Goal: Information Seeking & Learning: Check status

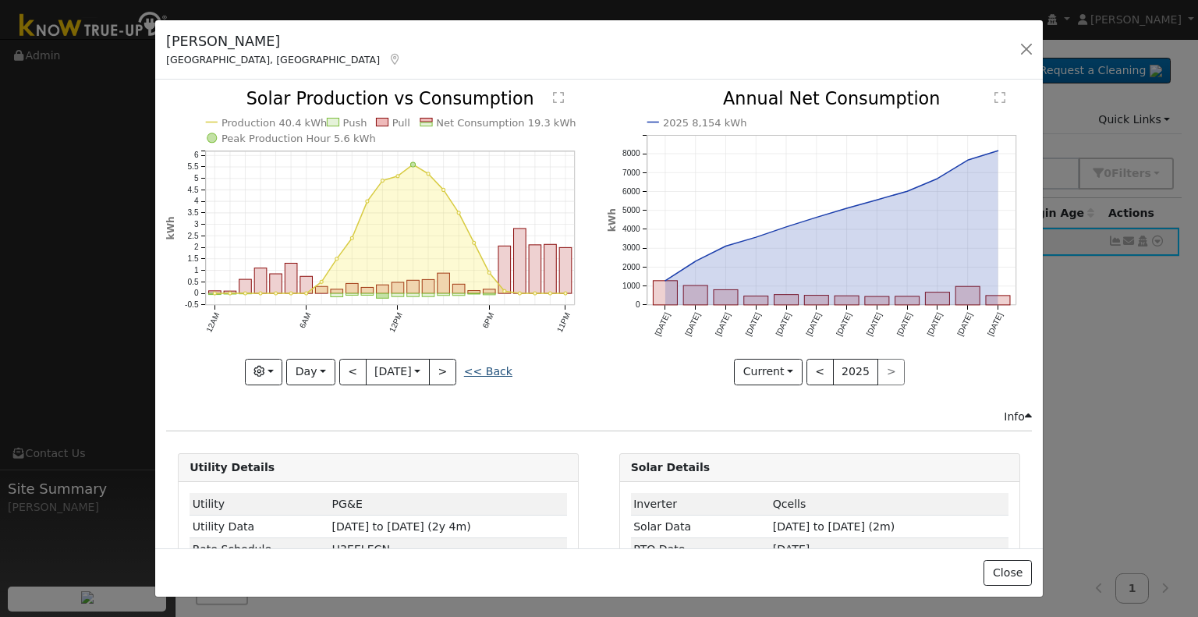
click at [492, 365] on link "<< Back" at bounding box center [488, 371] width 48 height 12
type input "[DATE]"
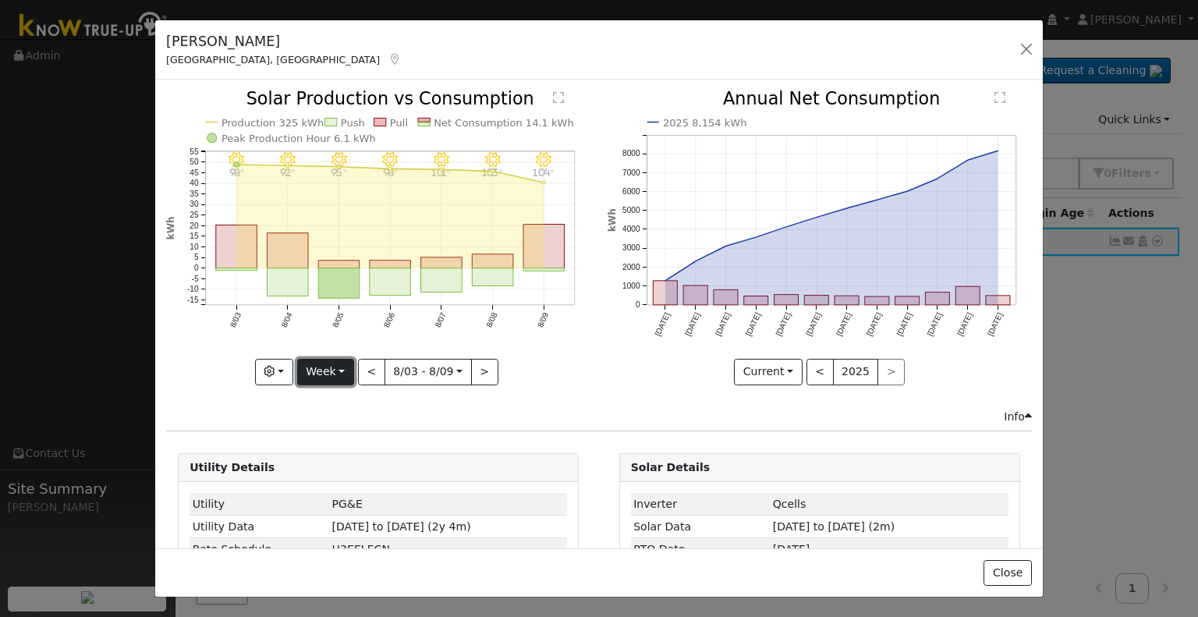
click at [333, 368] on button "Week" at bounding box center [325, 372] width 57 height 27
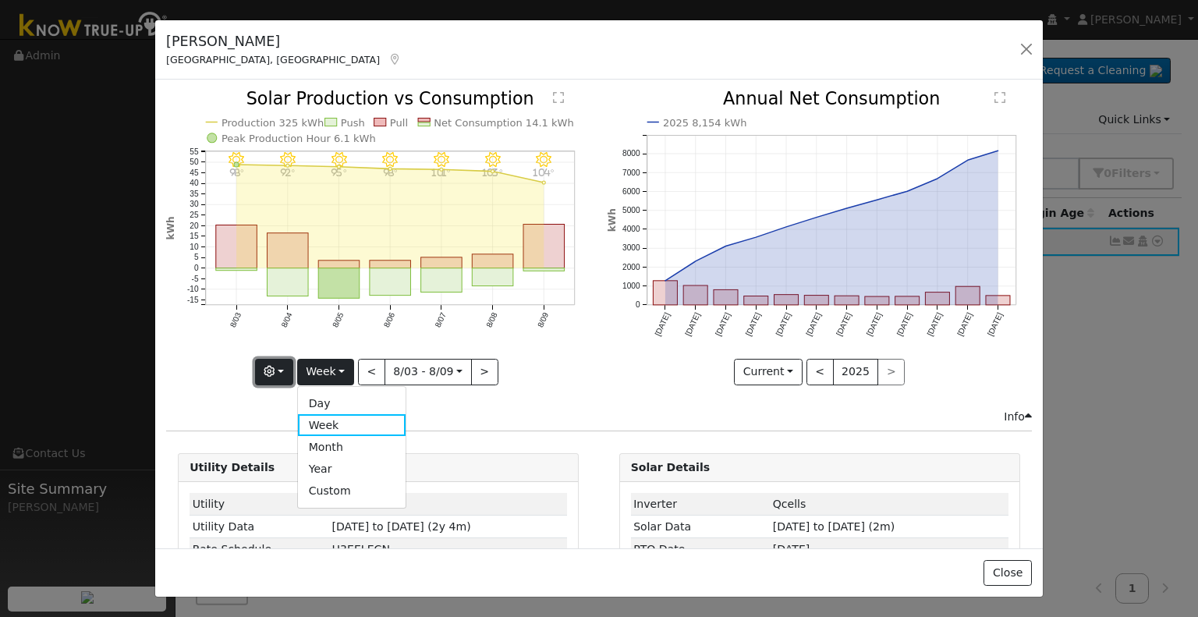
click at [293, 368] on button "button" at bounding box center [274, 372] width 38 height 27
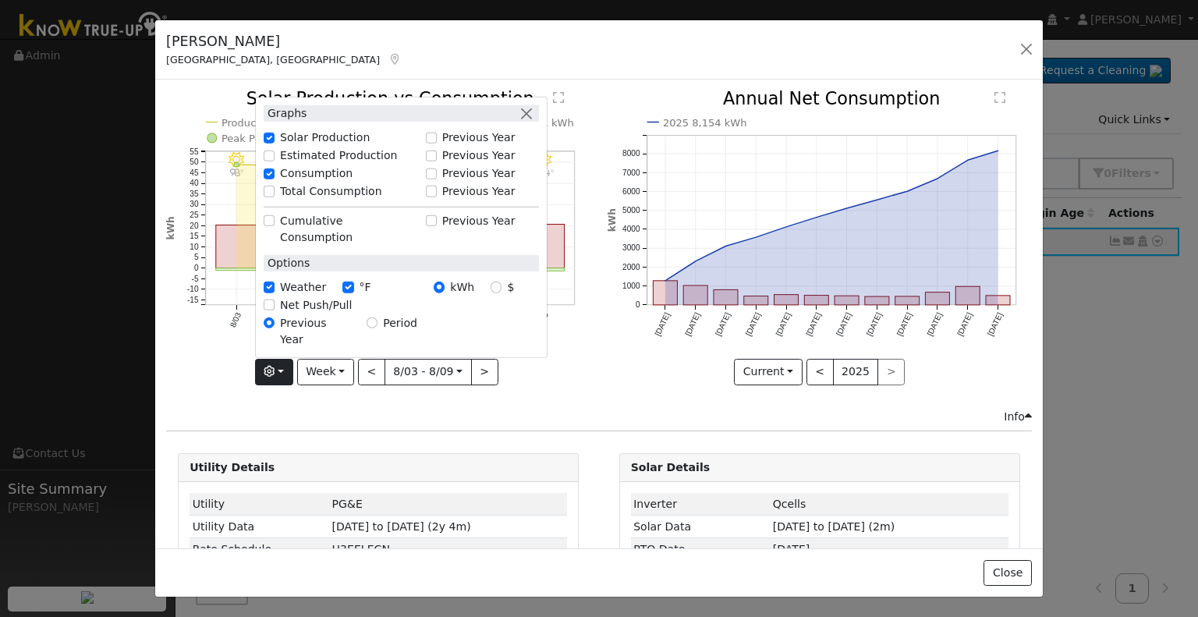
click at [340, 200] on label "Total Consumption" at bounding box center [331, 191] width 102 height 16
click at [275, 197] on input "Total Consumption" at bounding box center [269, 191] width 11 height 11
checkbox input "true"
click at [580, 417] on div "Info" at bounding box center [599, 417] width 882 height 16
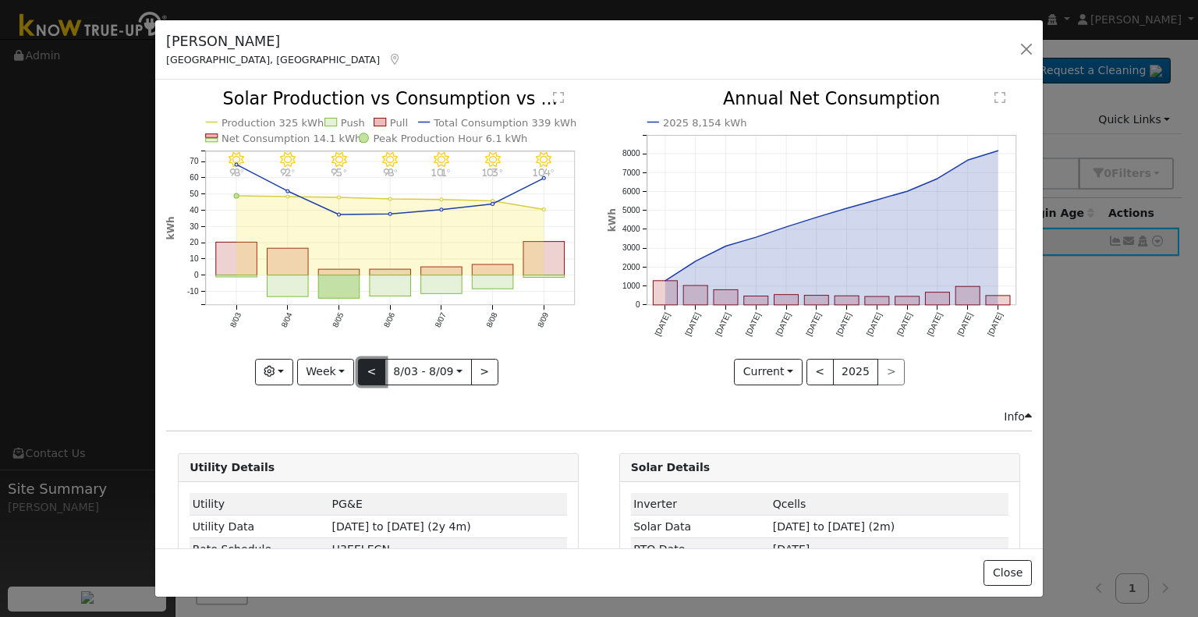
click at [365, 361] on button "<" at bounding box center [371, 372] width 27 height 27
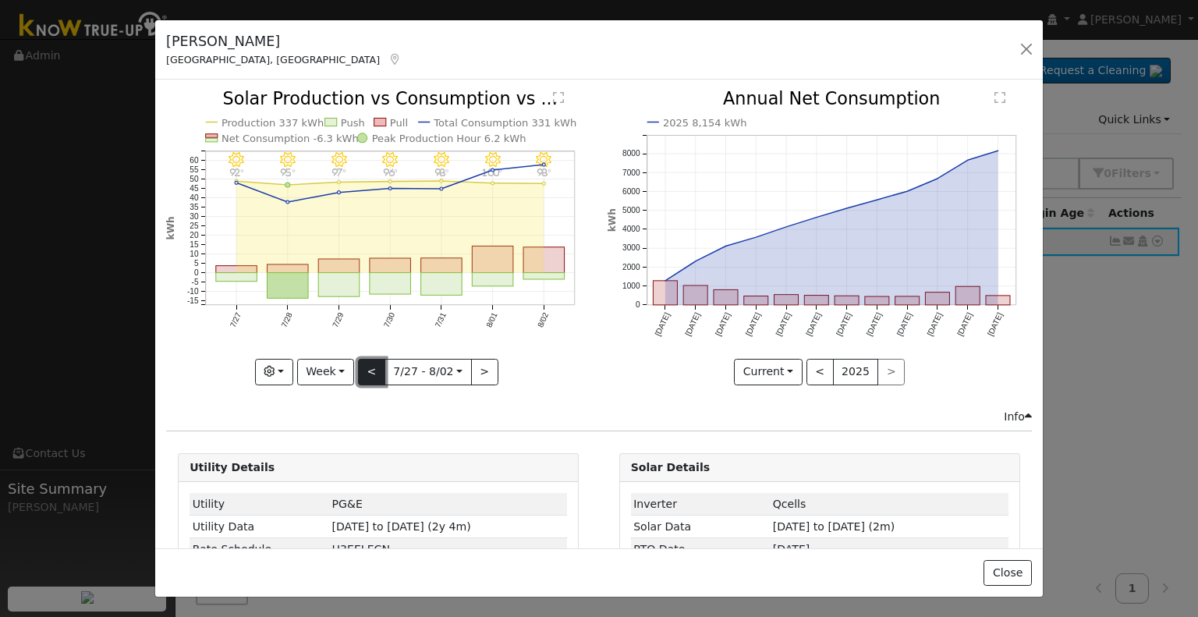
click at [365, 362] on button "<" at bounding box center [371, 372] width 27 height 27
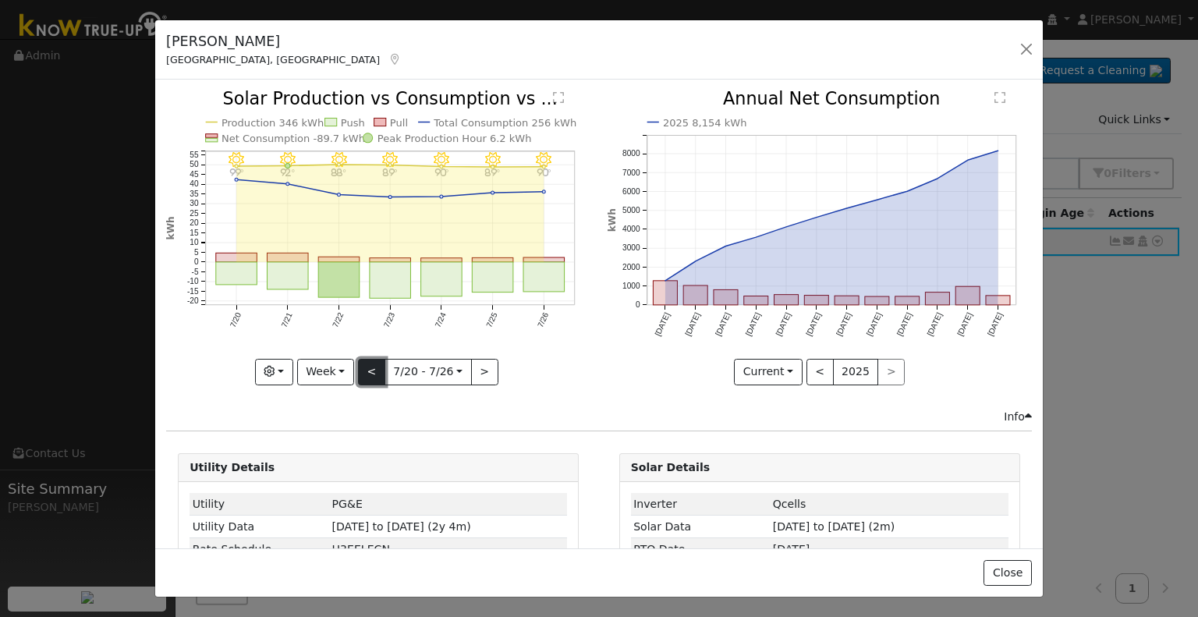
click at [365, 362] on button "<" at bounding box center [371, 372] width 27 height 27
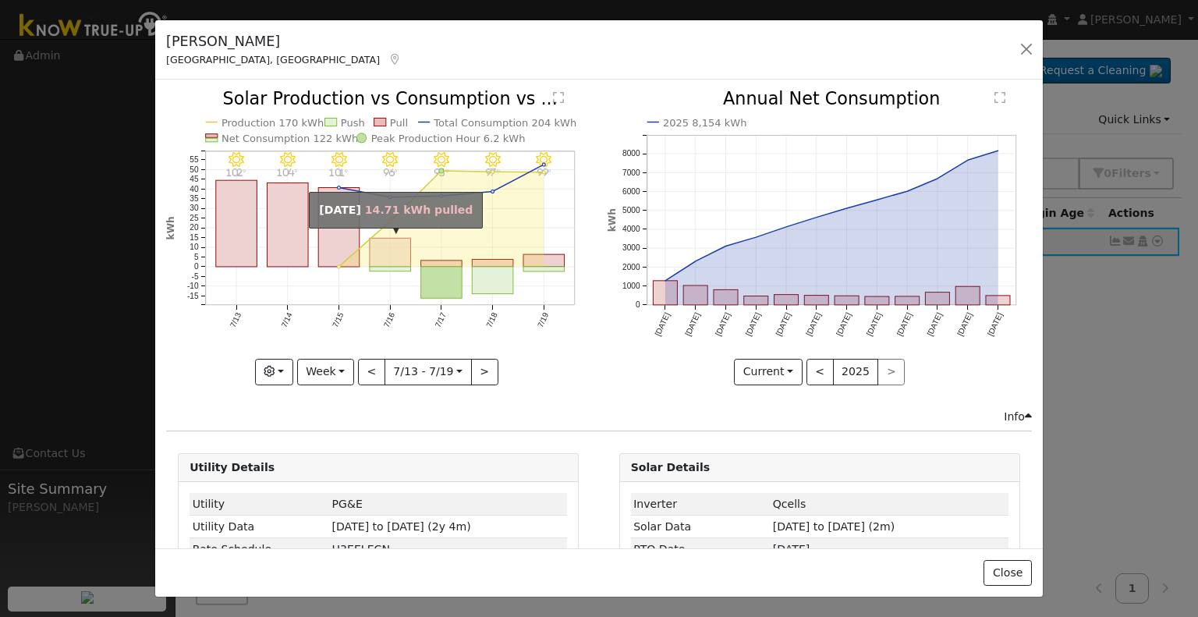
click at [384, 243] on rect "onclick=""" at bounding box center [390, 253] width 41 height 29
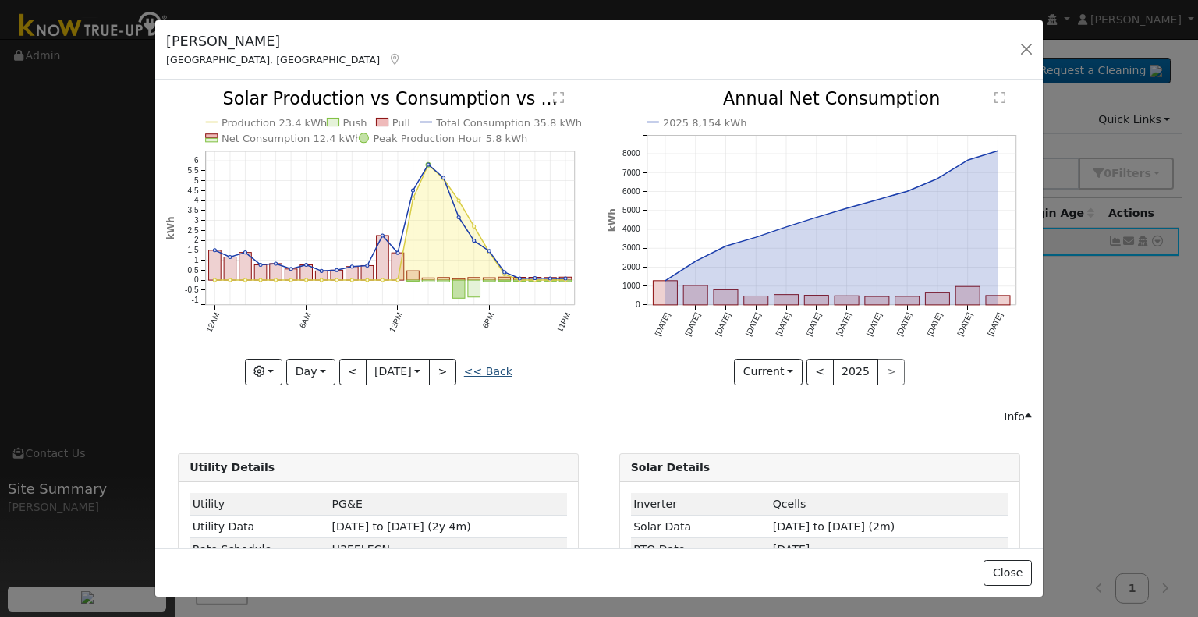
click at [484, 369] on link "<< Back" at bounding box center [488, 371] width 48 height 12
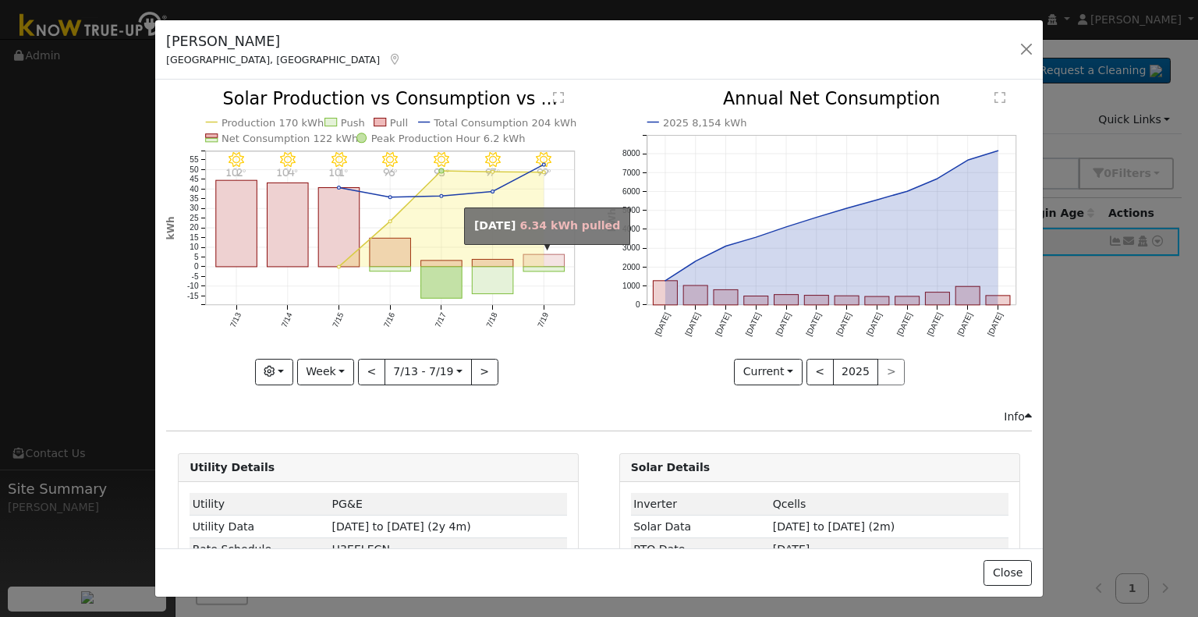
click at [541, 256] on rect "onclick=""" at bounding box center [543, 261] width 41 height 12
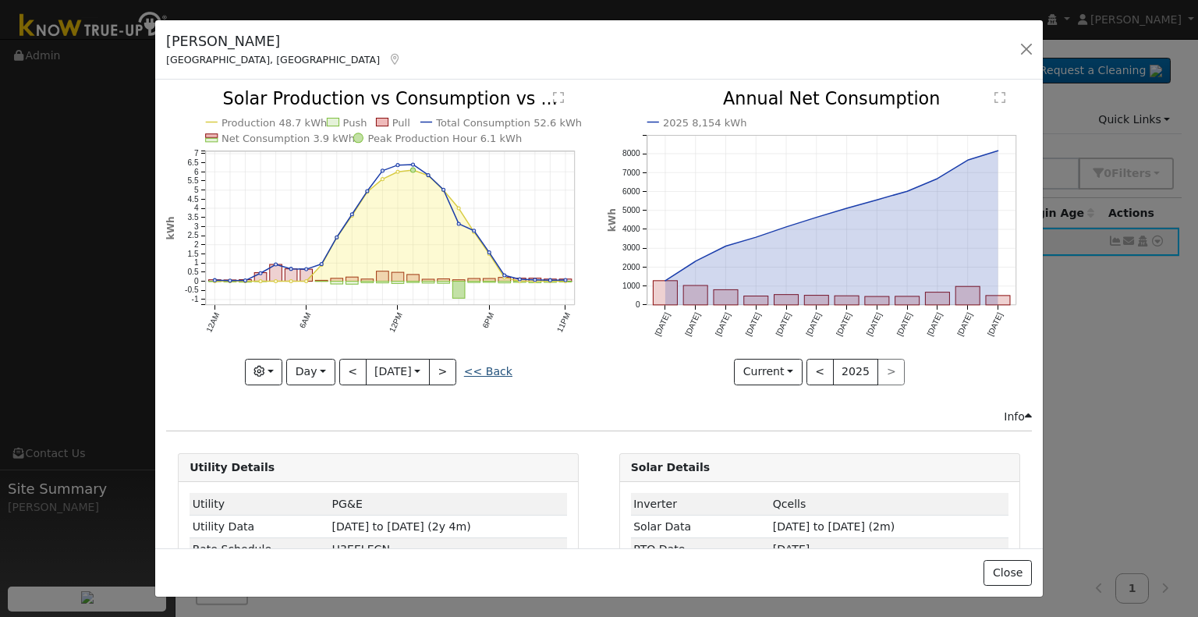
click at [482, 369] on link "<< Back" at bounding box center [488, 371] width 48 height 12
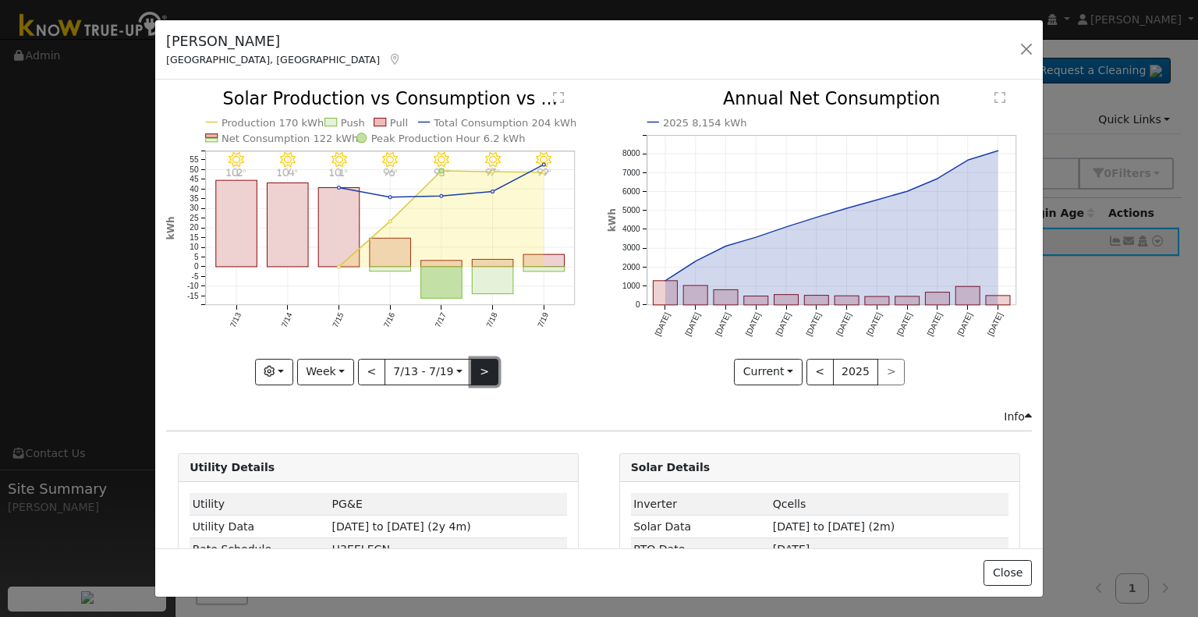
click at [483, 367] on button ">" at bounding box center [484, 372] width 27 height 27
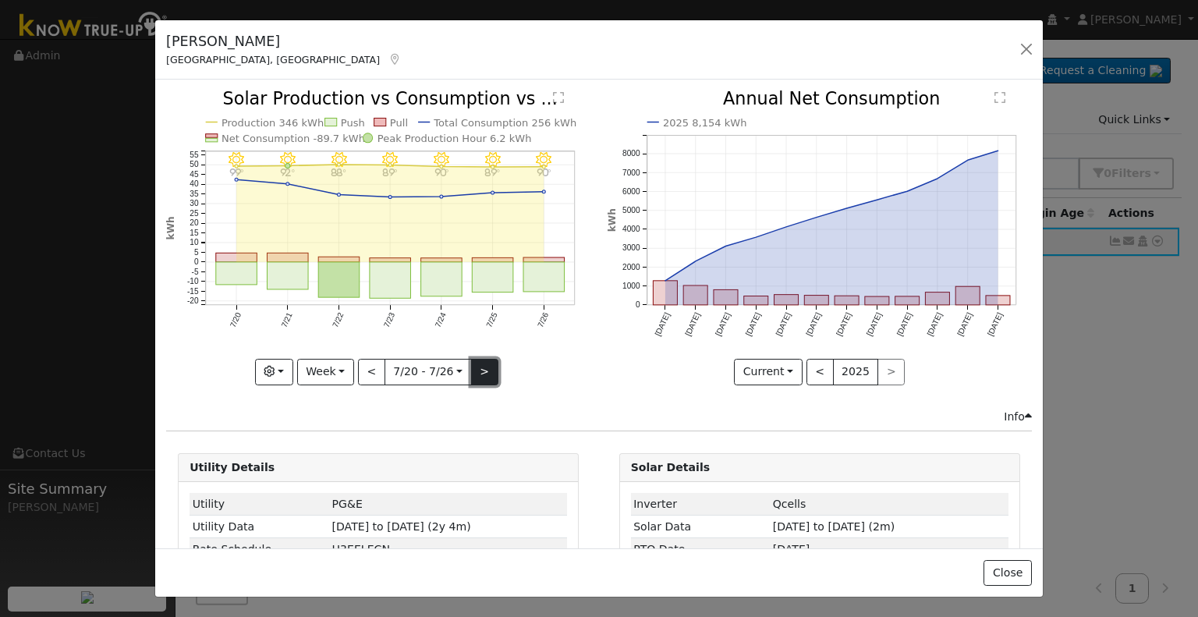
click at [483, 367] on button ">" at bounding box center [484, 372] width 27 height 27
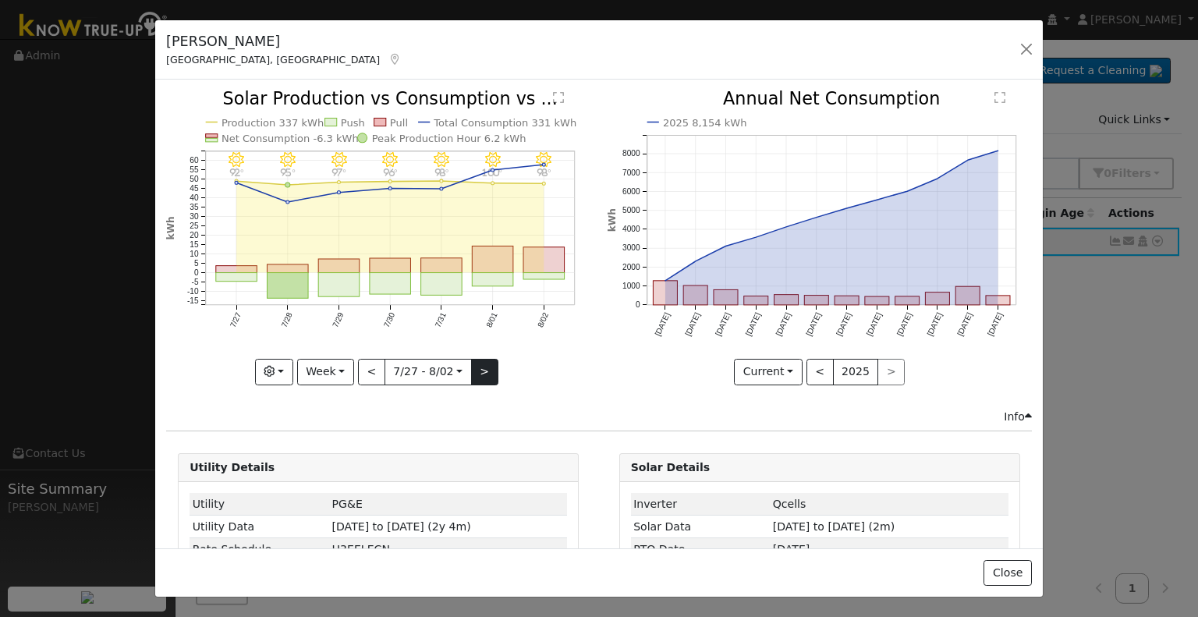
click at [483, 367] on div "8/02 - Clear 98° 8/01 - Clear 100° 7/31 - Clear 98° 7/30 - Clear 96° 7/29 - Cle…" at bounding box center [378, 237] width 424 height 294
click at [483, 367] on button ">" at bounding box center [484, 372] width 27 height 27
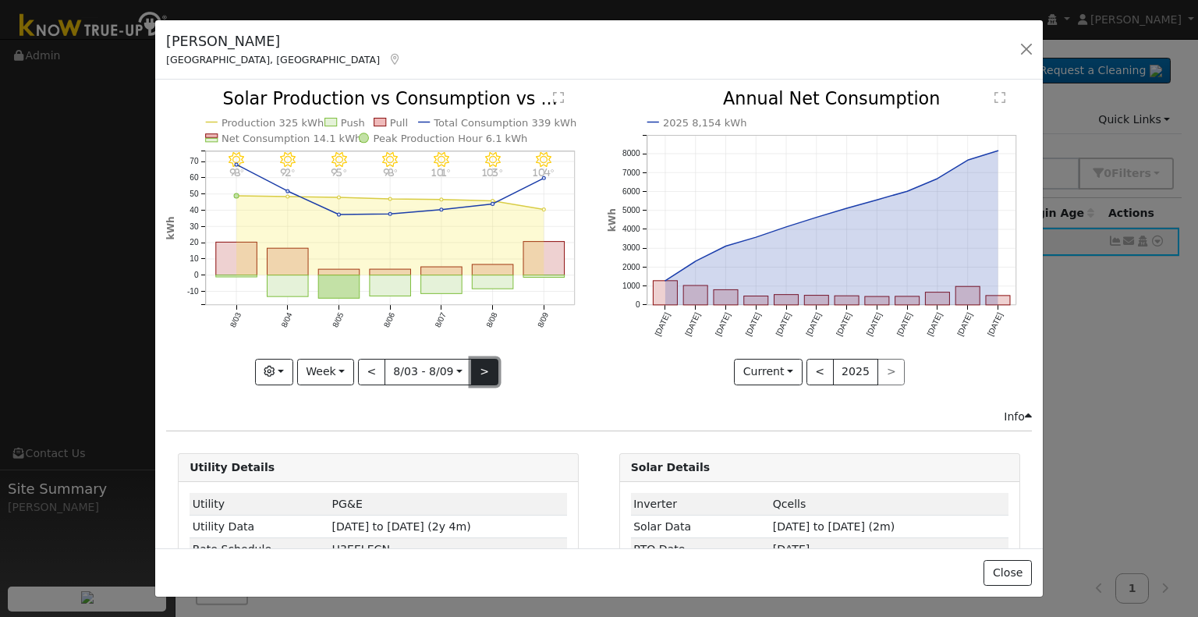
click at [471, 361] on button ">" at bounding box center [484, 372] width 27 height 27
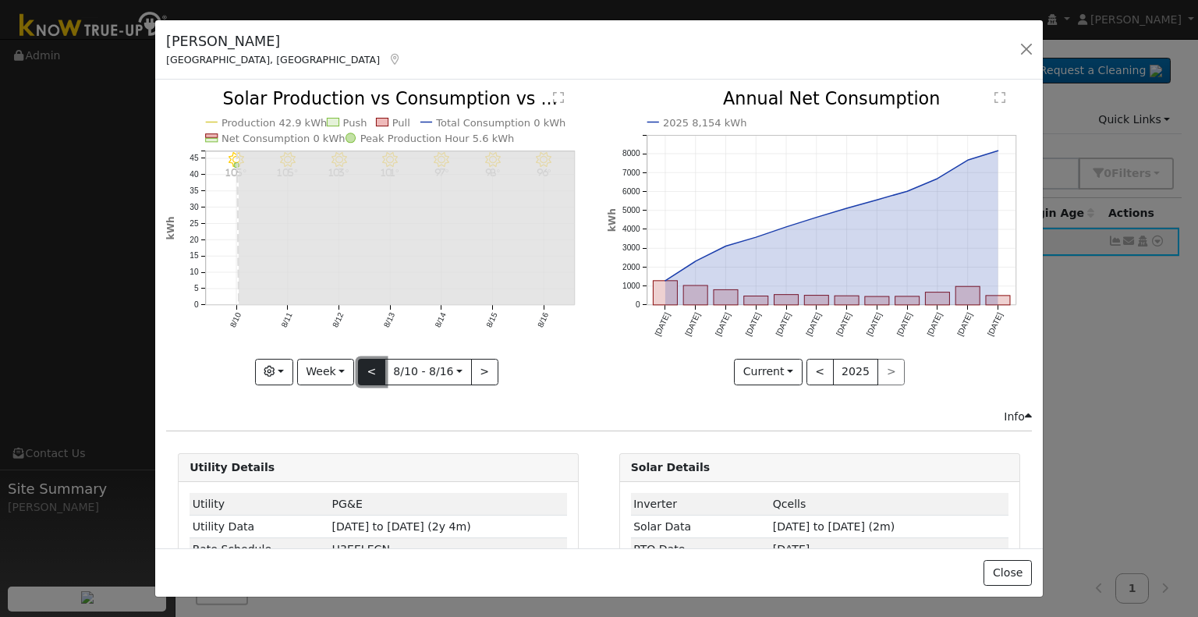
click at [370, 377] on button "<" at bounding box center [371, 372] width 27 height 27
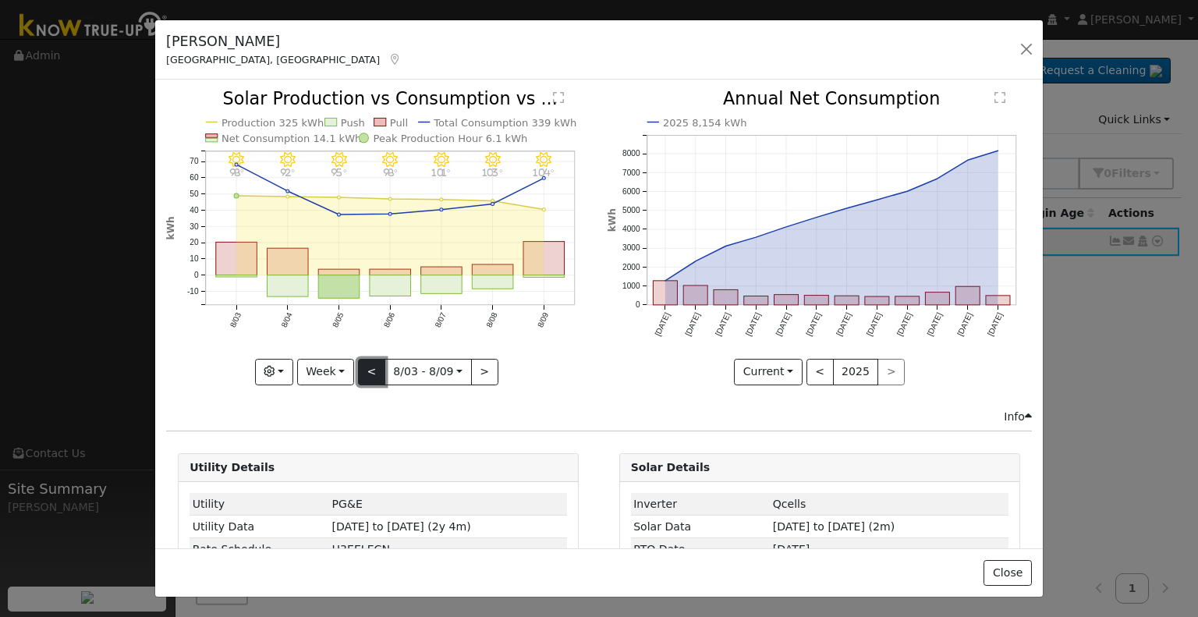
click at [364, 361] on button "<" at bounding box center [371, 372] width 27 height 27
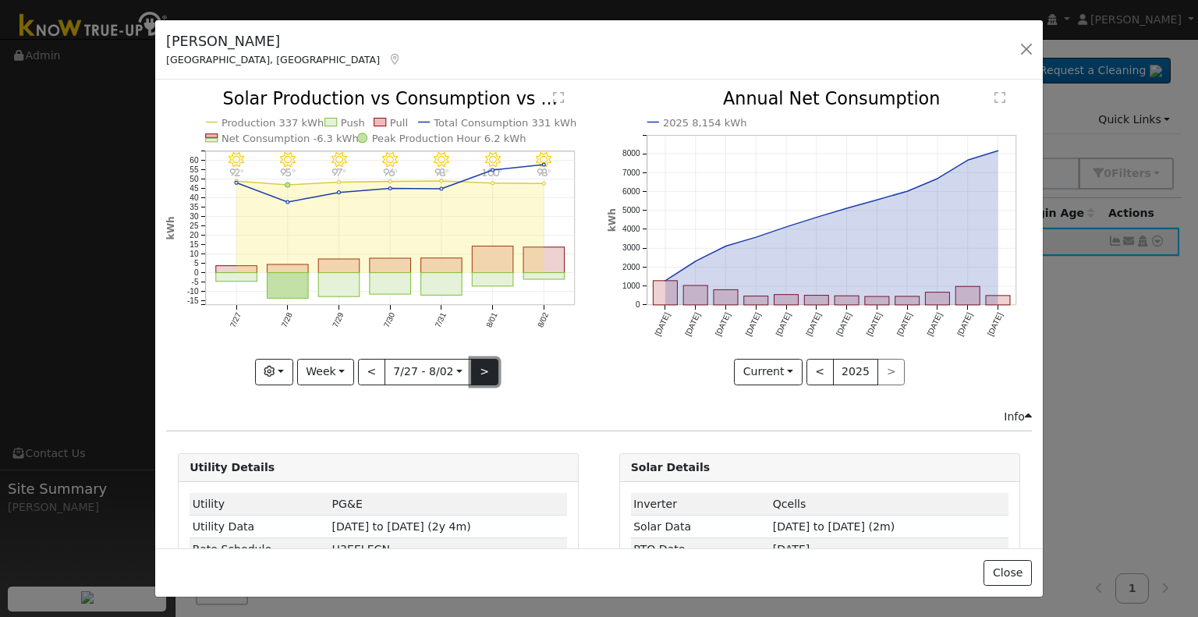
click at [474, 370] on button ">" at bounding box center [484, 372] width 27 height 27
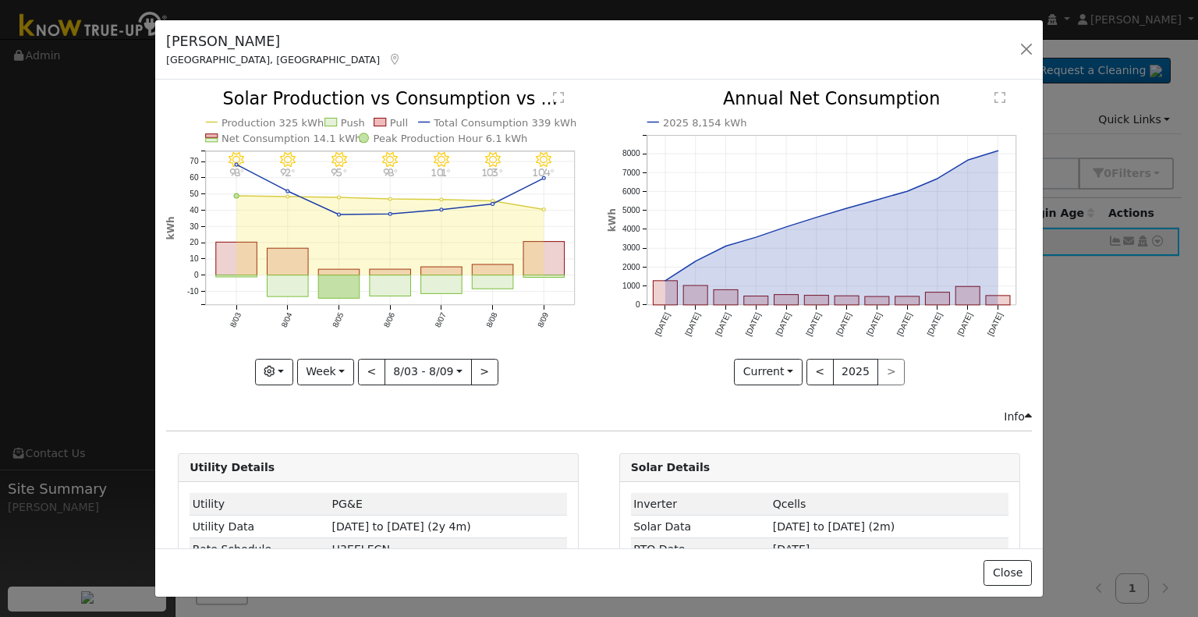
click at [355, 364] on icon "8/09 - Clear 104° 8/08 - Clear 103° 8/07 - Clear 101° 8/06 - Clear 98° 8/05 - C…" at bounding box center [378, 236] width 424 height 293
click at [366, 367] on button "<" at bounding box center [371, 372] width 27 height 27
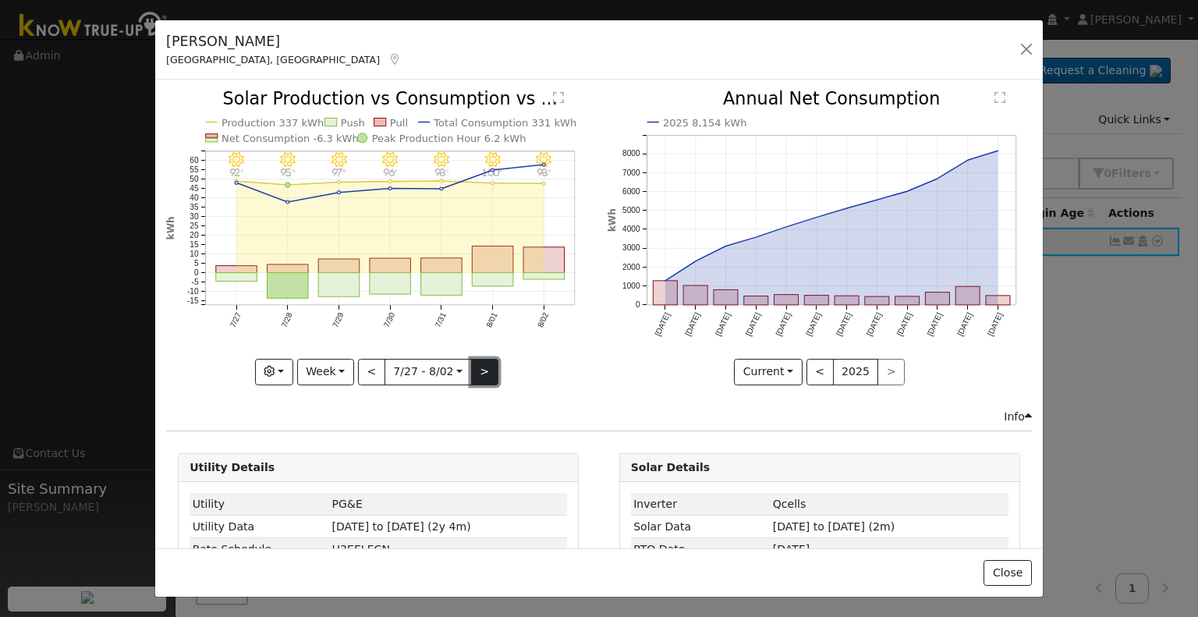
drag, startPoint x: 483, startPoint y: 360, endPoint x: 483, endPoint y: 371, distance: 10.1
click at [481, 371] on button ">" at bounding box center [484, 372] width 27 height 27
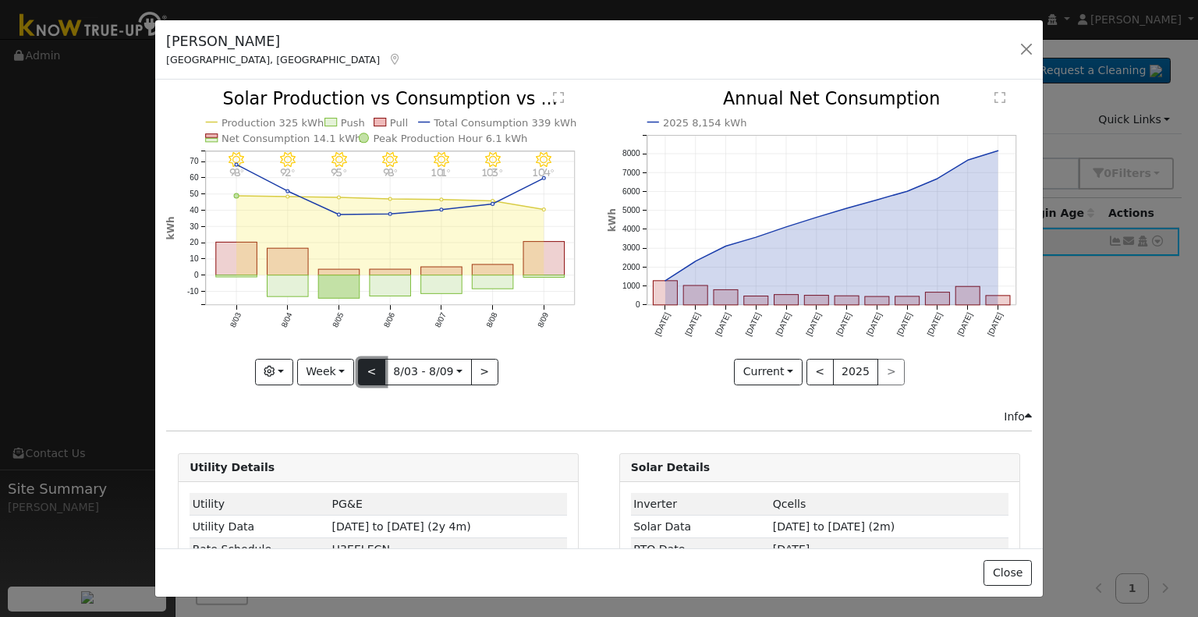
click at [362, 364] on button "<" at bounding box center [371, 372] width 27 height 27
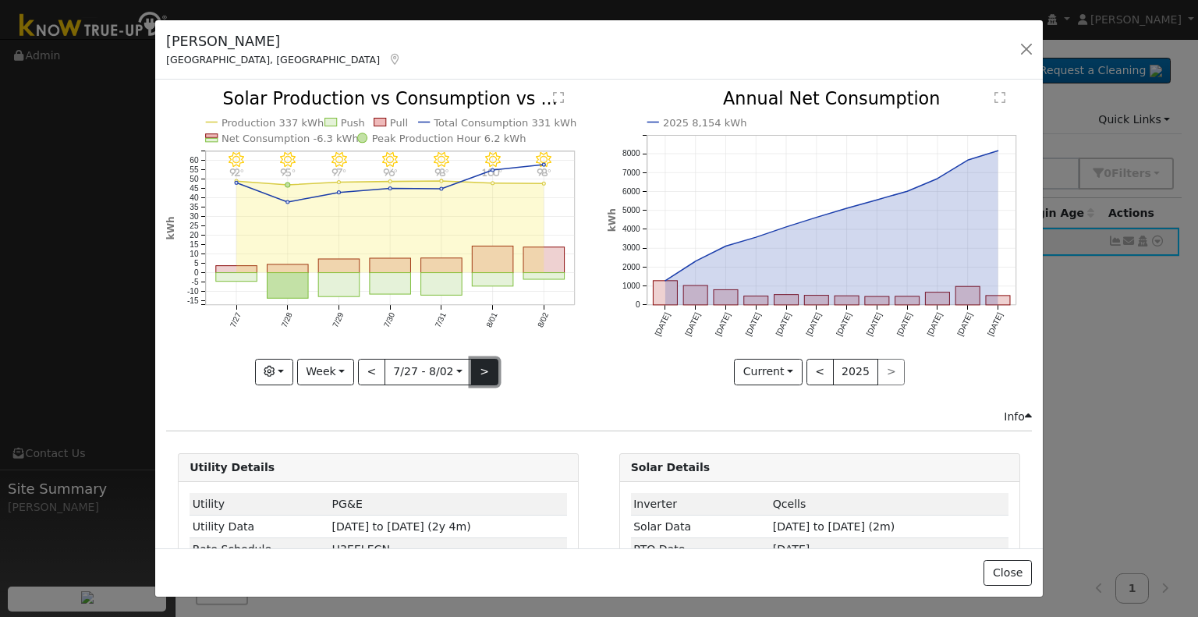
click at [477, 368] on button ">" at bounding box center [484, 372] width 27 height 27
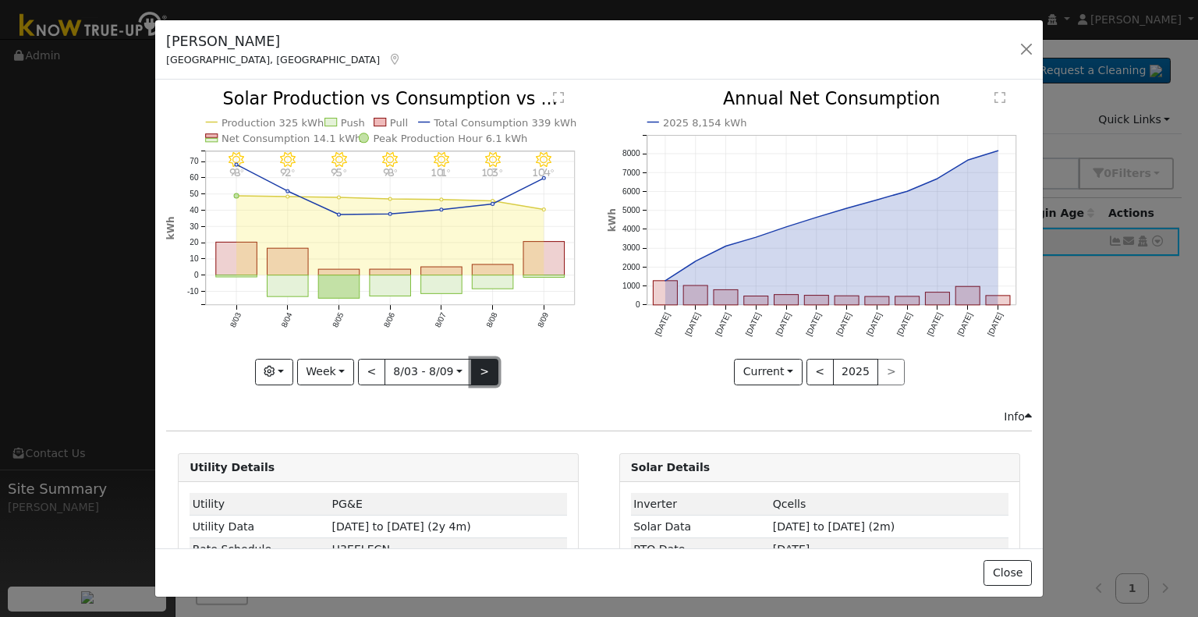
click at [474, 364] on button ">" at bounding box center [484, 372] width 27 height 27
type input "[DATE]"
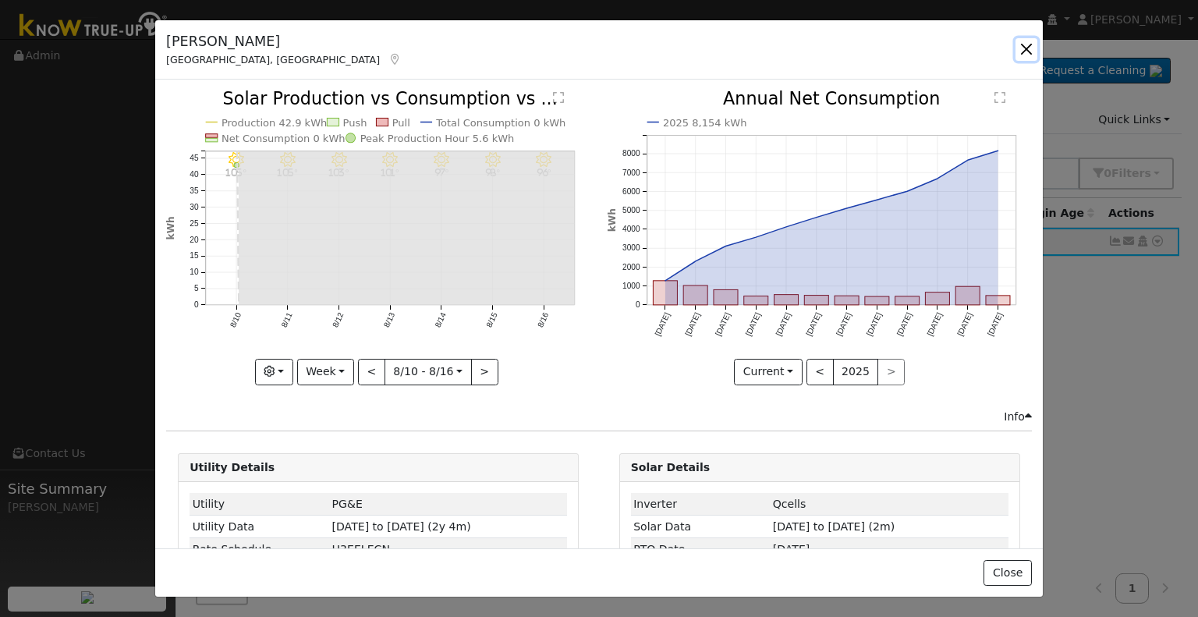
click at [1022, 52] on button "button" at bounding box center [1027, 49] width 22 height 22
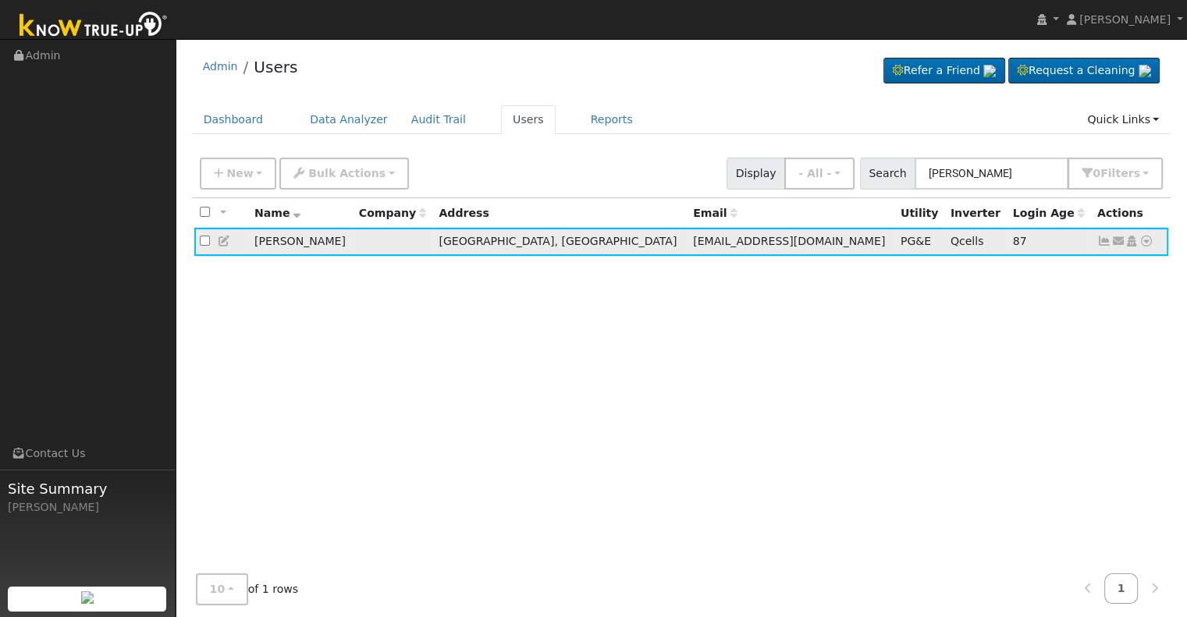
click at [1102, 242] on icon at bounding box center [1104, 241] width 14 height 11
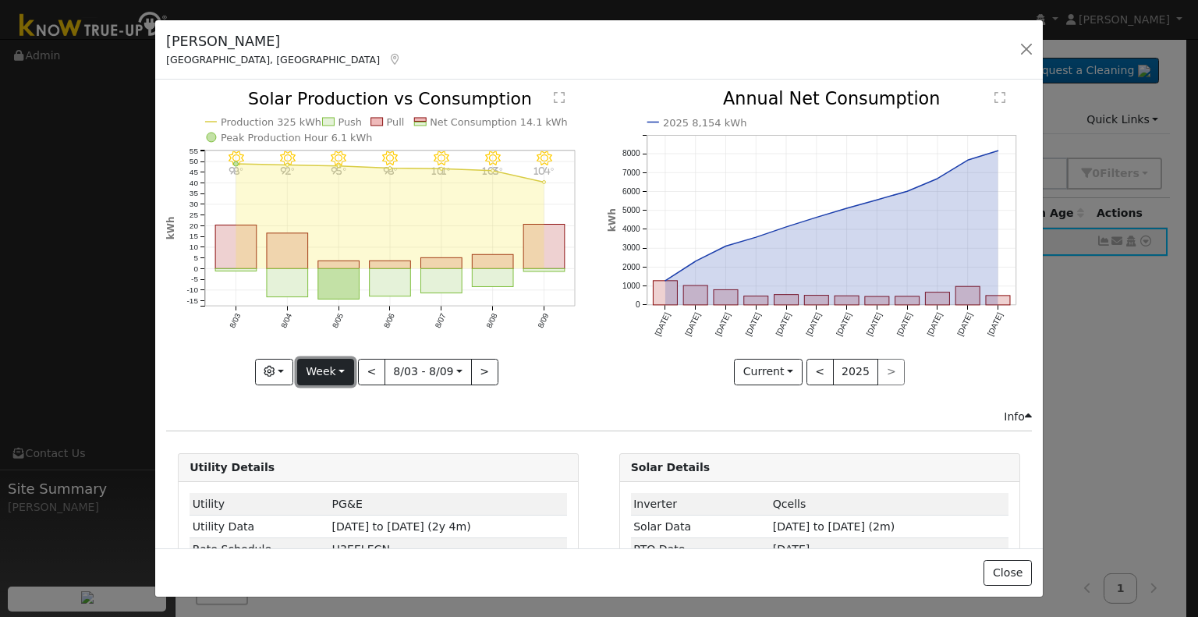
click at [334, 374] on button "Week" at bounding box center [325, 372] width 57 height 27
click at [354, 481] on link "Custom" at bounding box center [352, 492] width 108 height 22
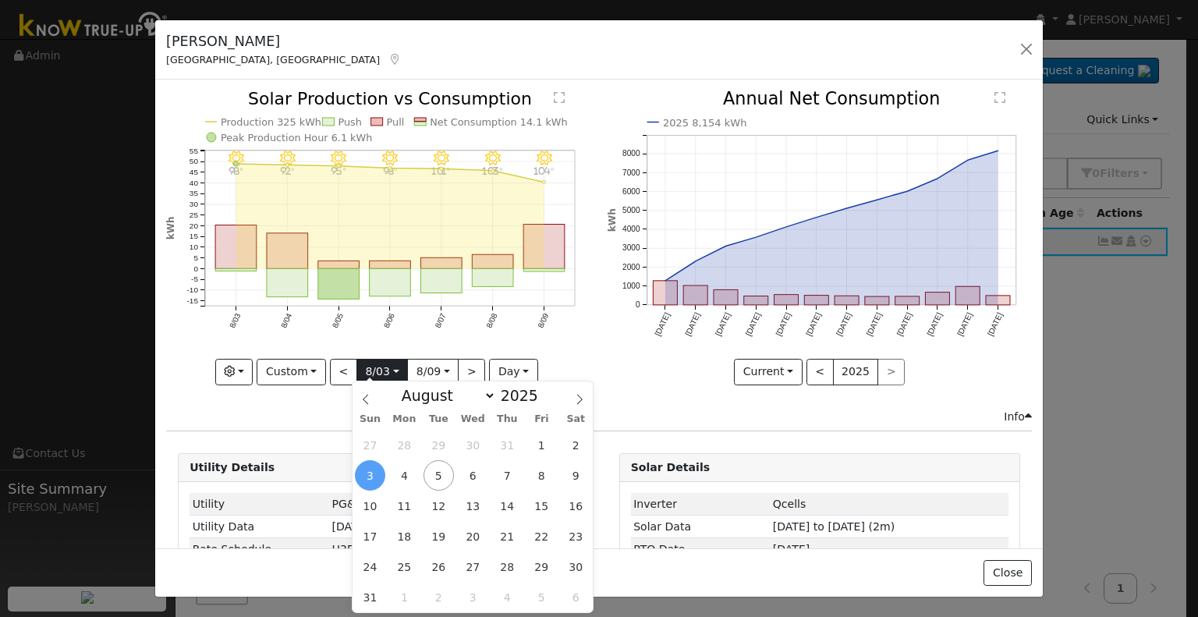
click at [387, 367] on input "[DATE]" at bounding box center [382, 372] width 50 height 25
click at [367, 399] on icon at bounding box center [365, 399] width 11 height 11
select select "6"
click at [499, 502] on span "17" at bounding box center [507, 506] width 30 height 30
type input "[DATE]"
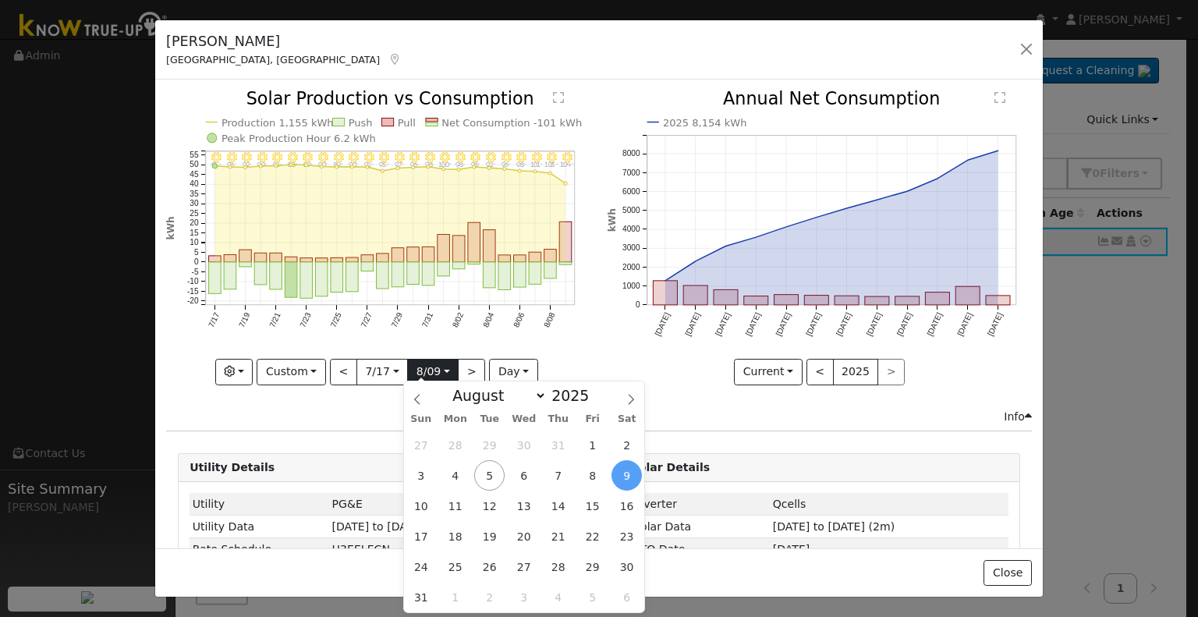
click at [426, 374] on input "[DATE]" at bounding box center [433, 372] width 50 height 25
click at [566, 339] on icon "8/09 - Clear 104° 8/08 - Clear 103° 8/07 - Clear 101° 8/06 - Clear 98° 8/05 - C…" at bounding box center [378, 236] width 424 height 293
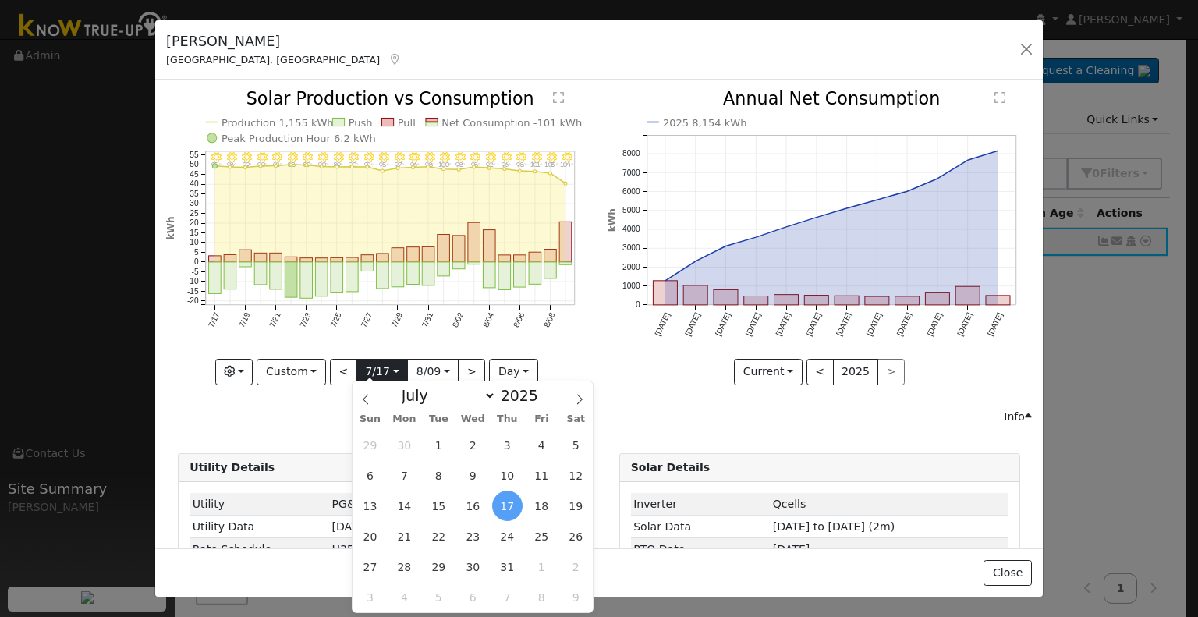
click at [389, 367] on input "[DATE]" at bounding box center [382, 372] width 50 height 25
click at [584, 398] on icon at bounding box center [579, 399] width 11 height 11
select select "7"
click at [376, 506] on span "10" at bounding box center [370, 506] width 30 height 30
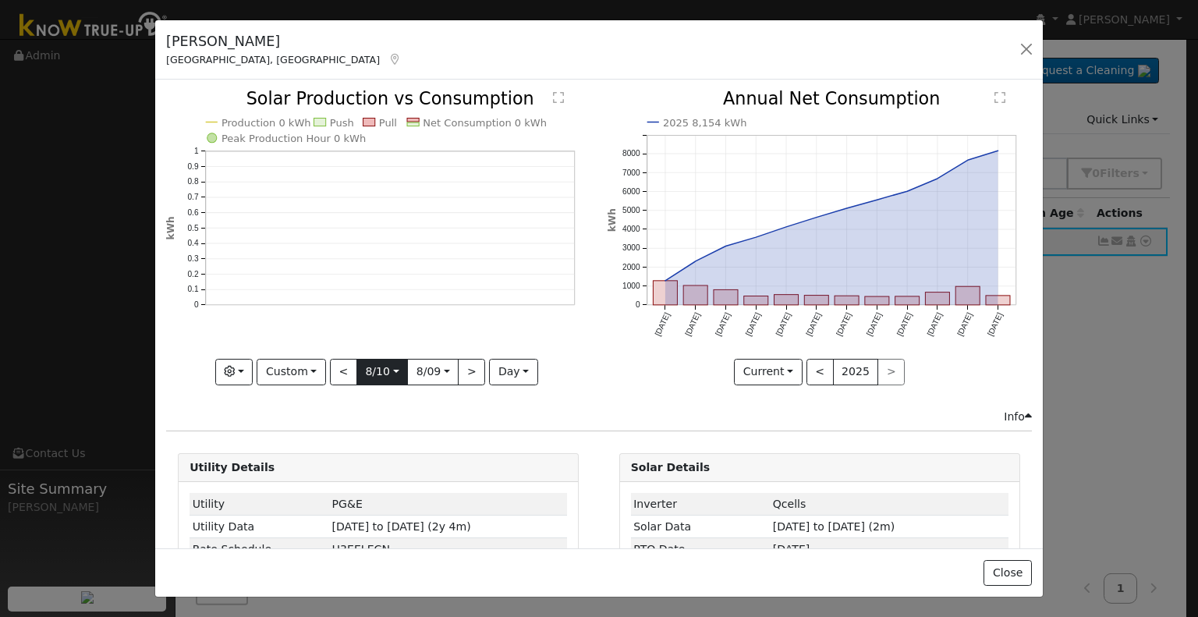
click at [382, 372] on input "[DATE]" at bounding box center [382, 372] width 50 height 25
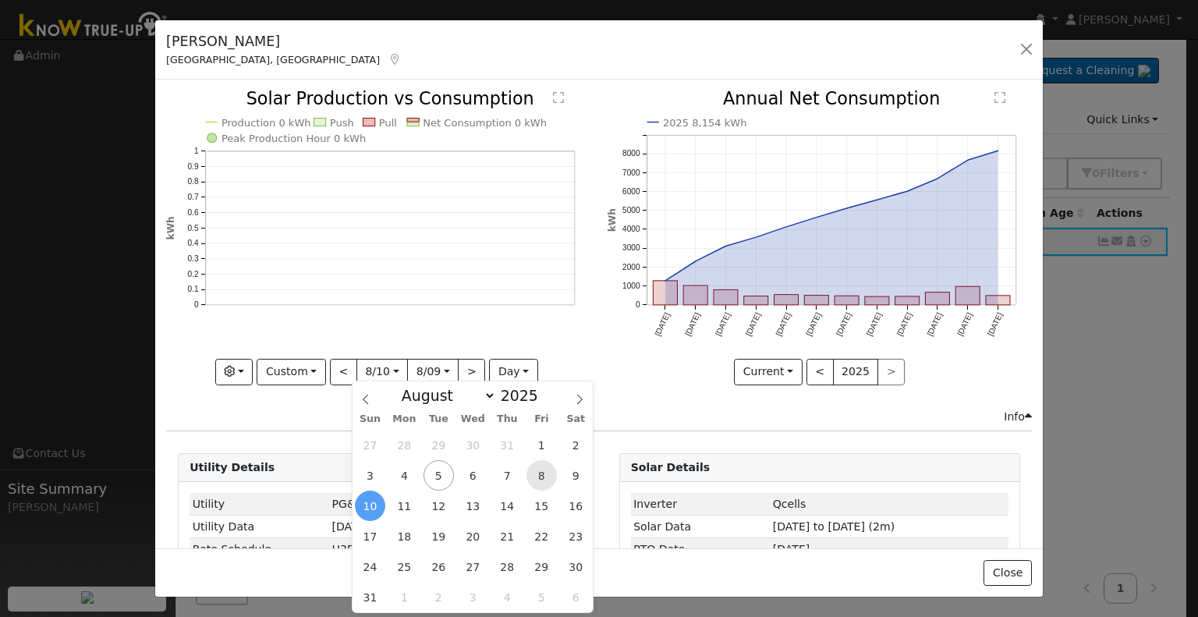
scroll to position [0, 0]
click at [538, 476] on span "8" at bounding box center [542, 475] width 30 height 30
type input "[DATE]"
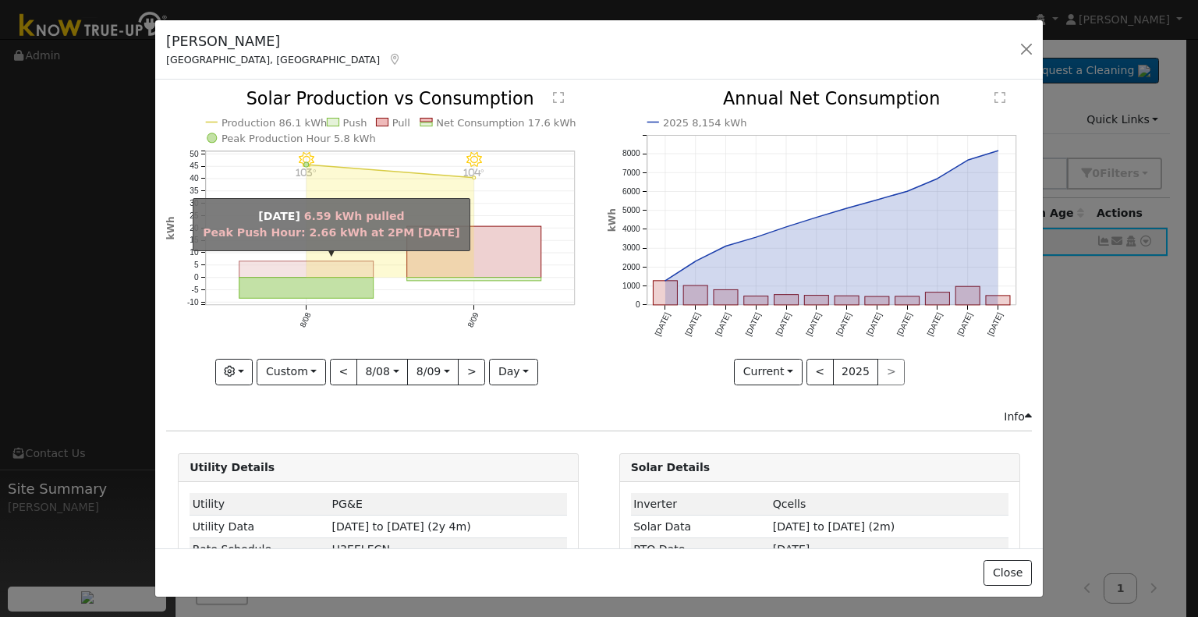
click at [301, 261] on rect "onclick=""" at bounding box center [307, 269] width 134 height 16
type input "[DATE]"
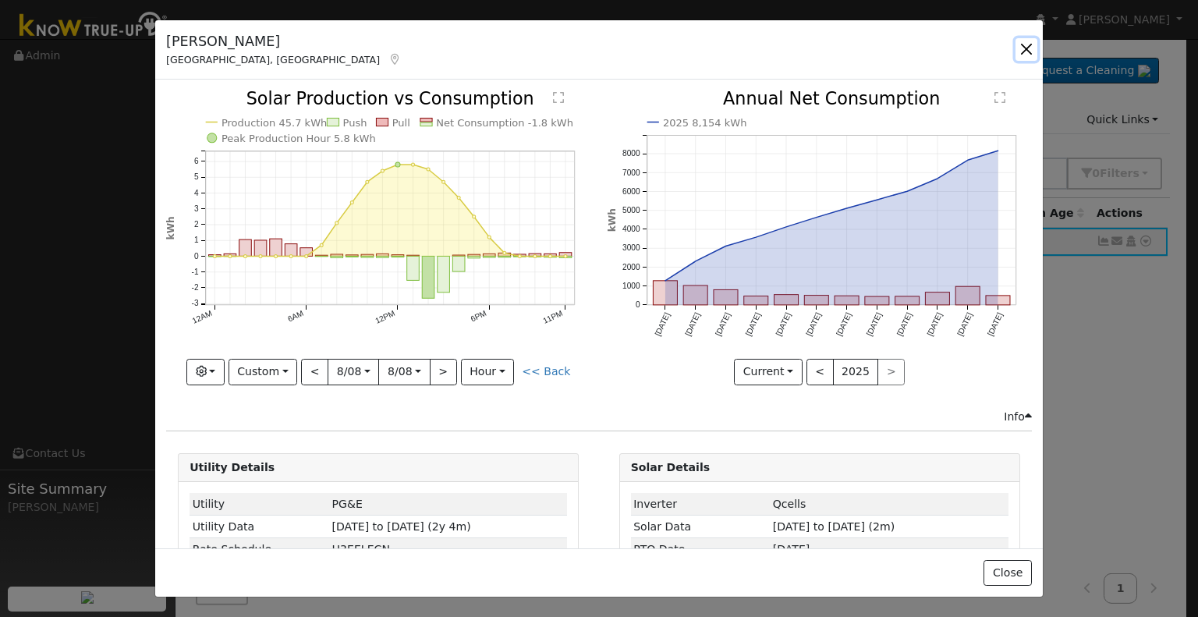
click at [1029, 49] on button "button" at bounding box center [1027, 49] width 22 height 22
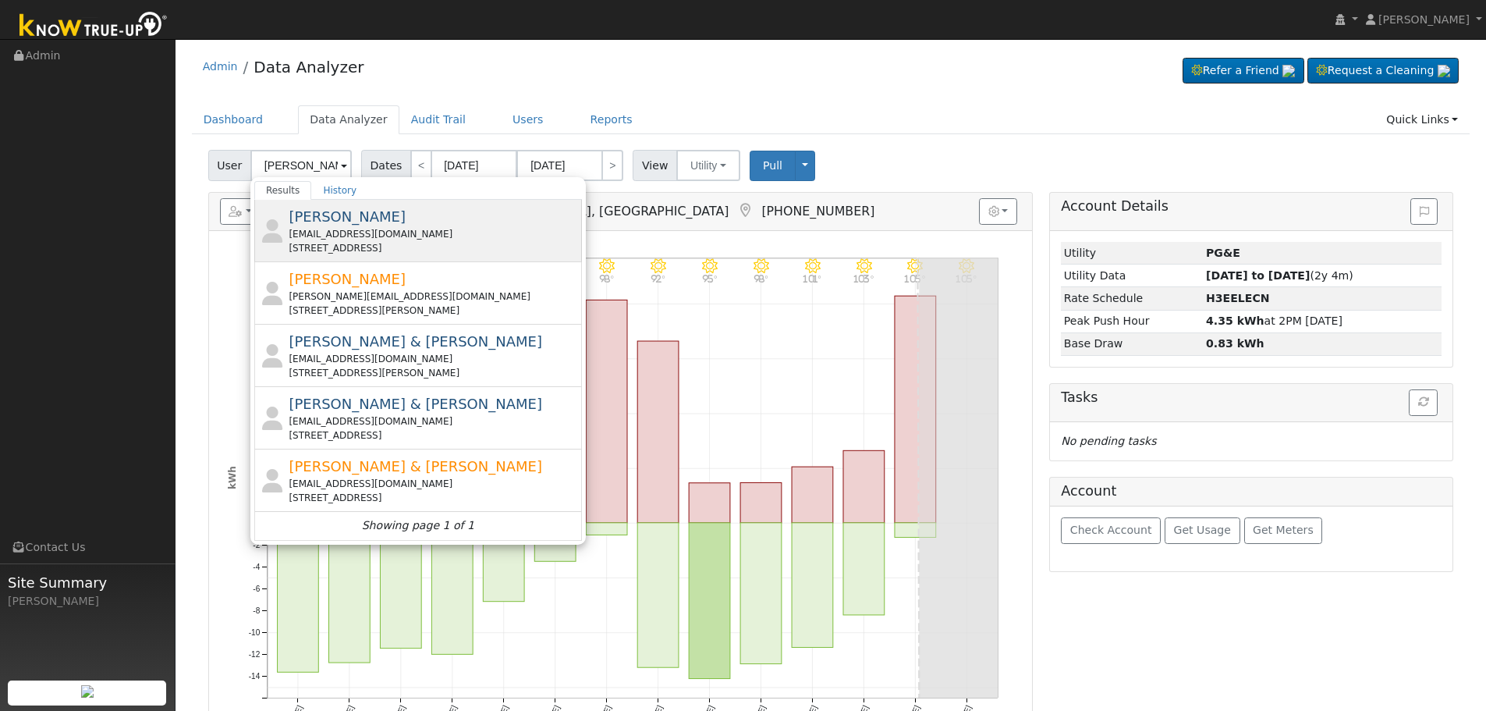
click at [371, 236] on div "[EMAIL_ADDRESS][DOMAIN_NAME]" at bounding box center [433, 234] width 289 height 14
type input "[PERSON_NAME]"
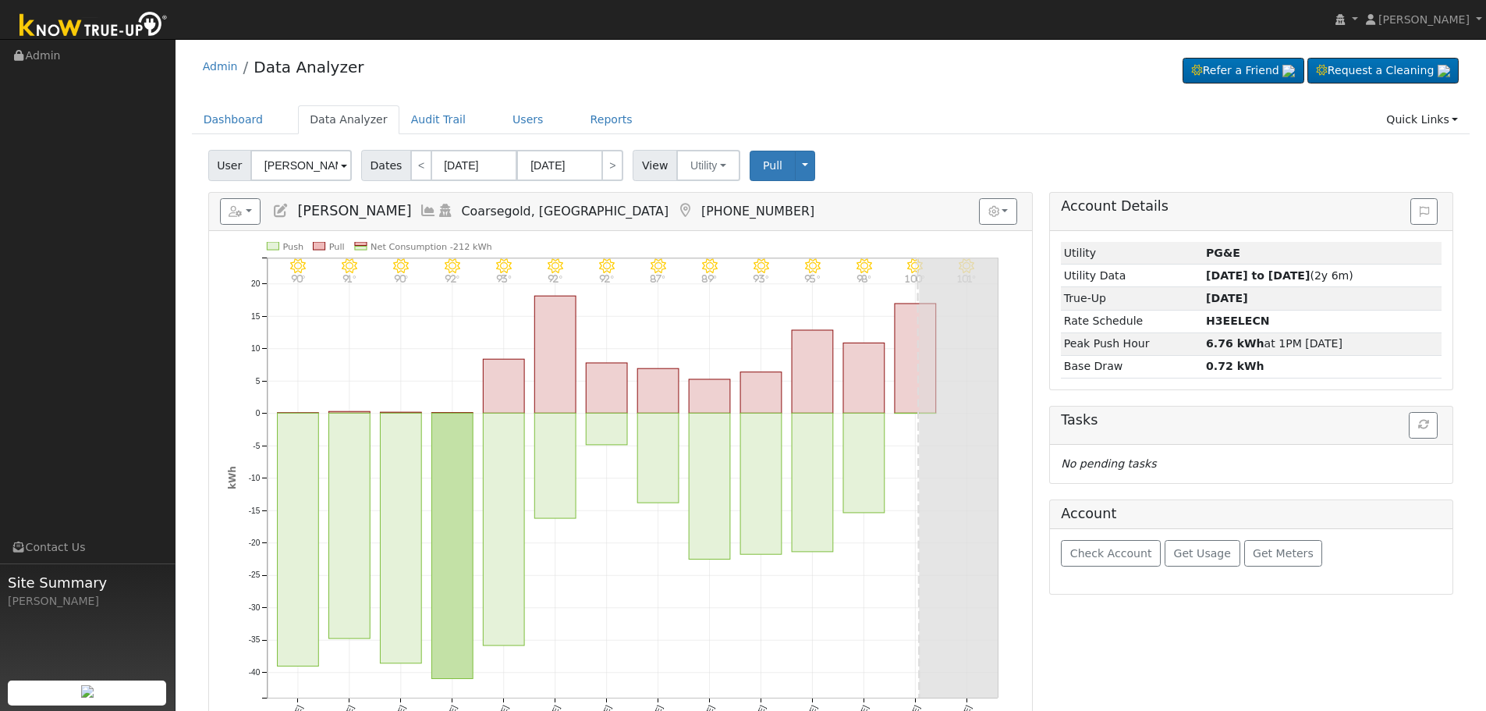
click at [420, 213] on icon at bounding box center [428, 211] width 17 height 14
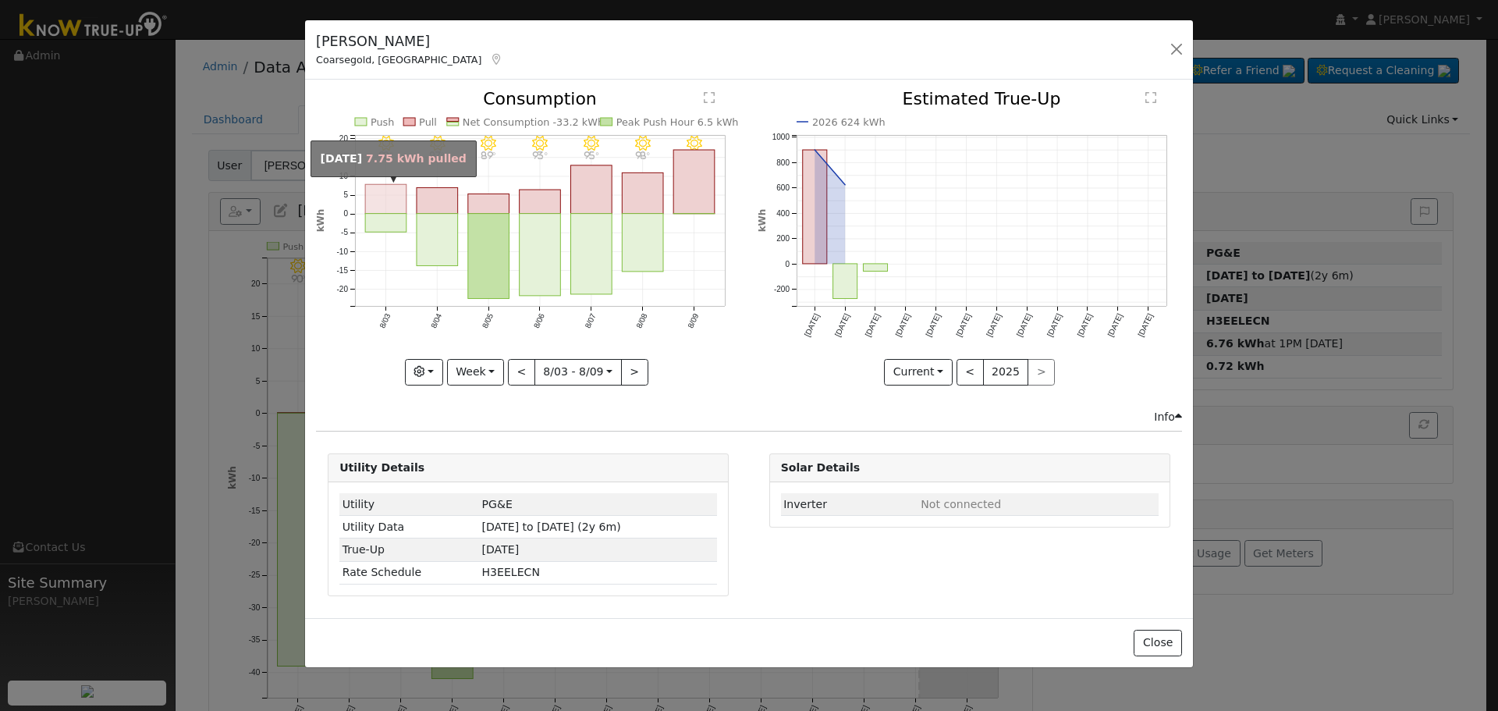
click at [394, 208] on rect "onclick=""" at bounding box center [385, 199] width 41 height 29
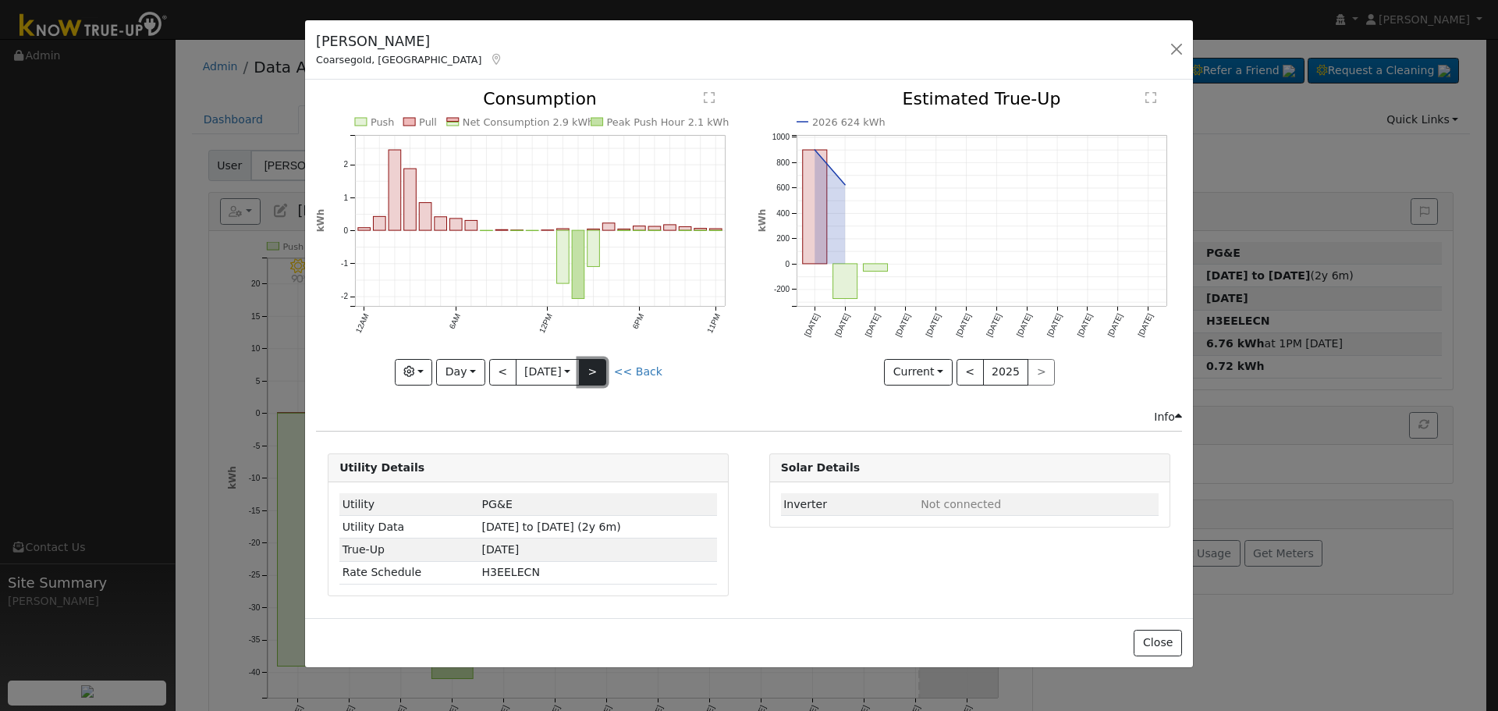
click at [594, 372] on button ">" at bounding box center [592, 372] width 27 height 27
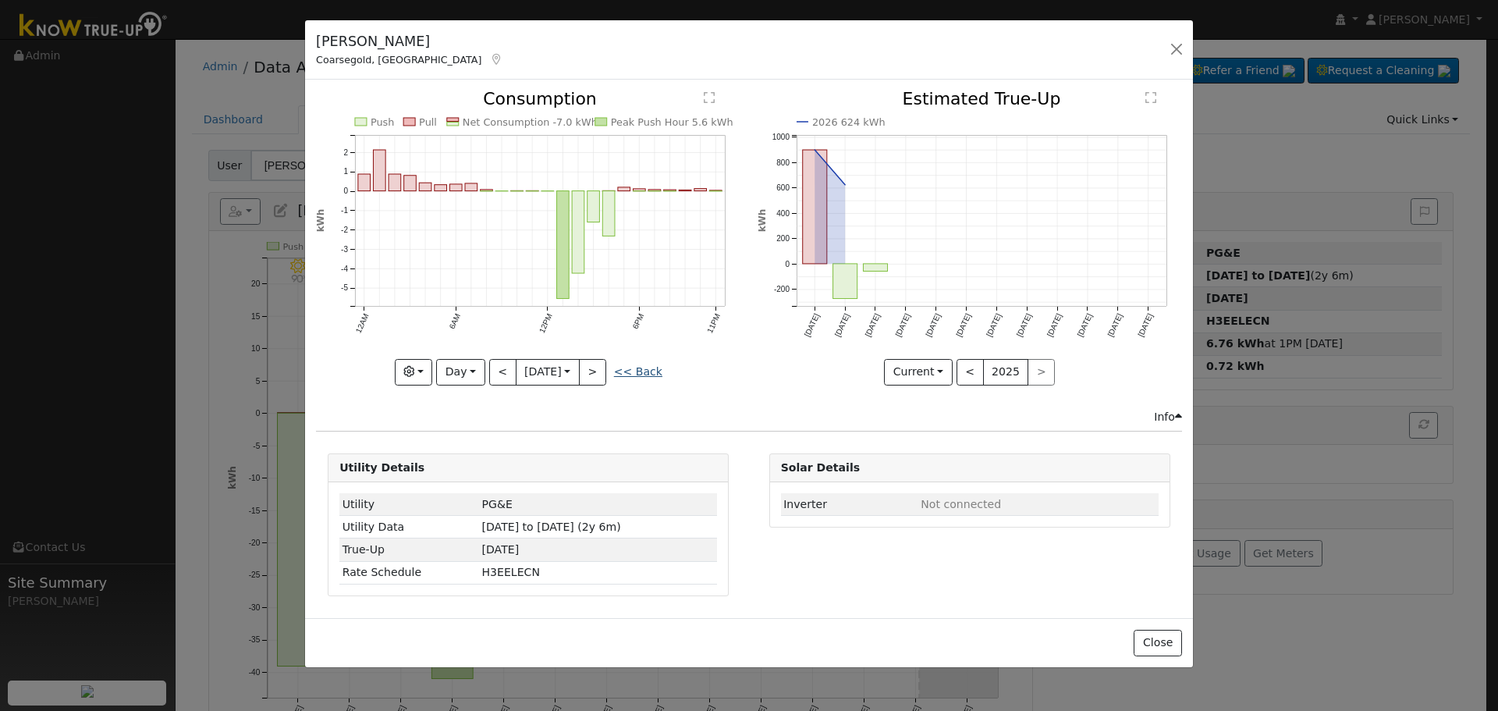
click at [637, 374] on link "<< Back" at bounding box center [638, 371] width 48 height 12
type input "[DATE]"
